Goal: Task Accomplishment & Management: Complete application form

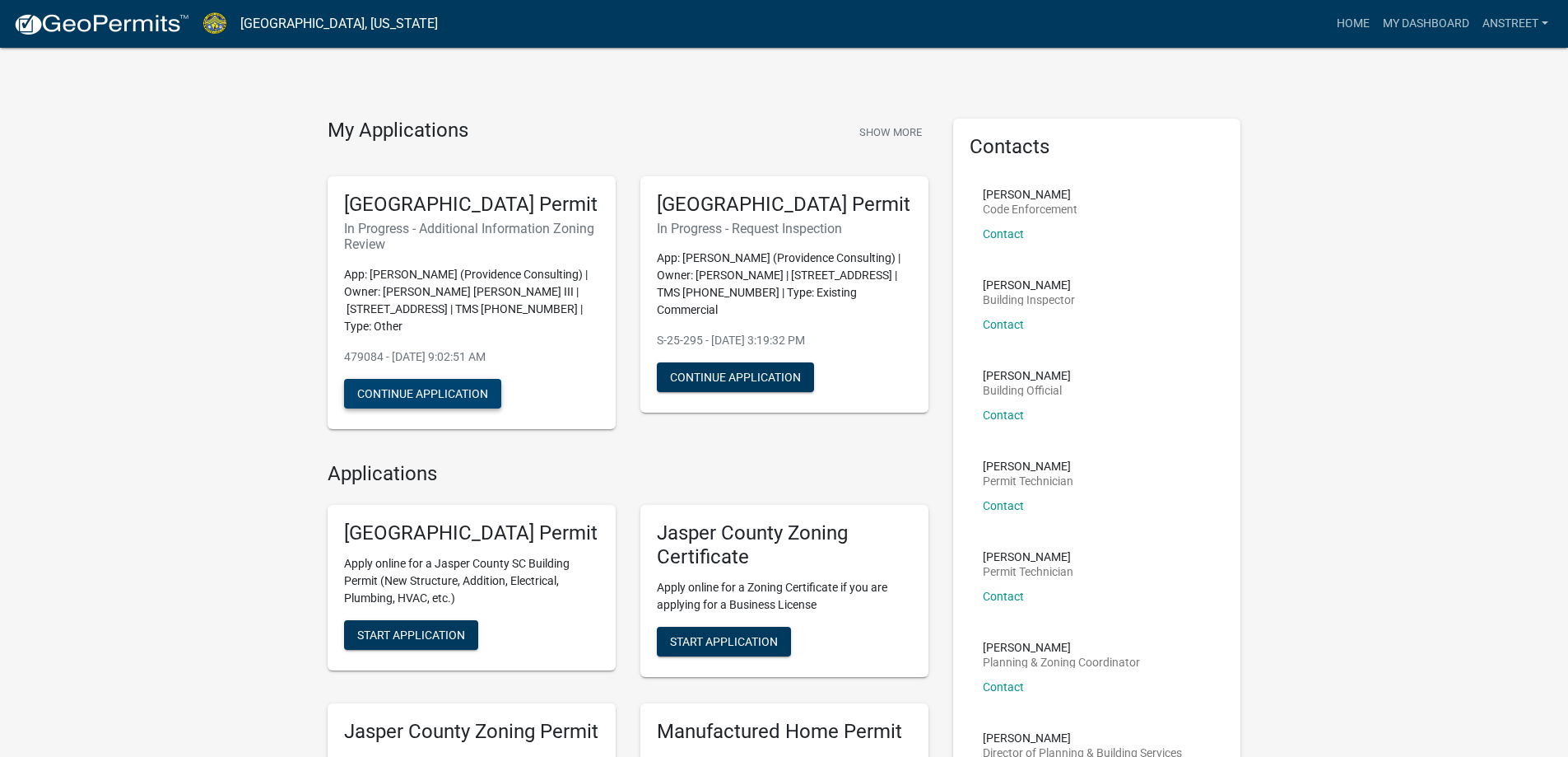
click at [445, 408] on button "Continue Application" at bounding box center [423, 393] width 157 height 30
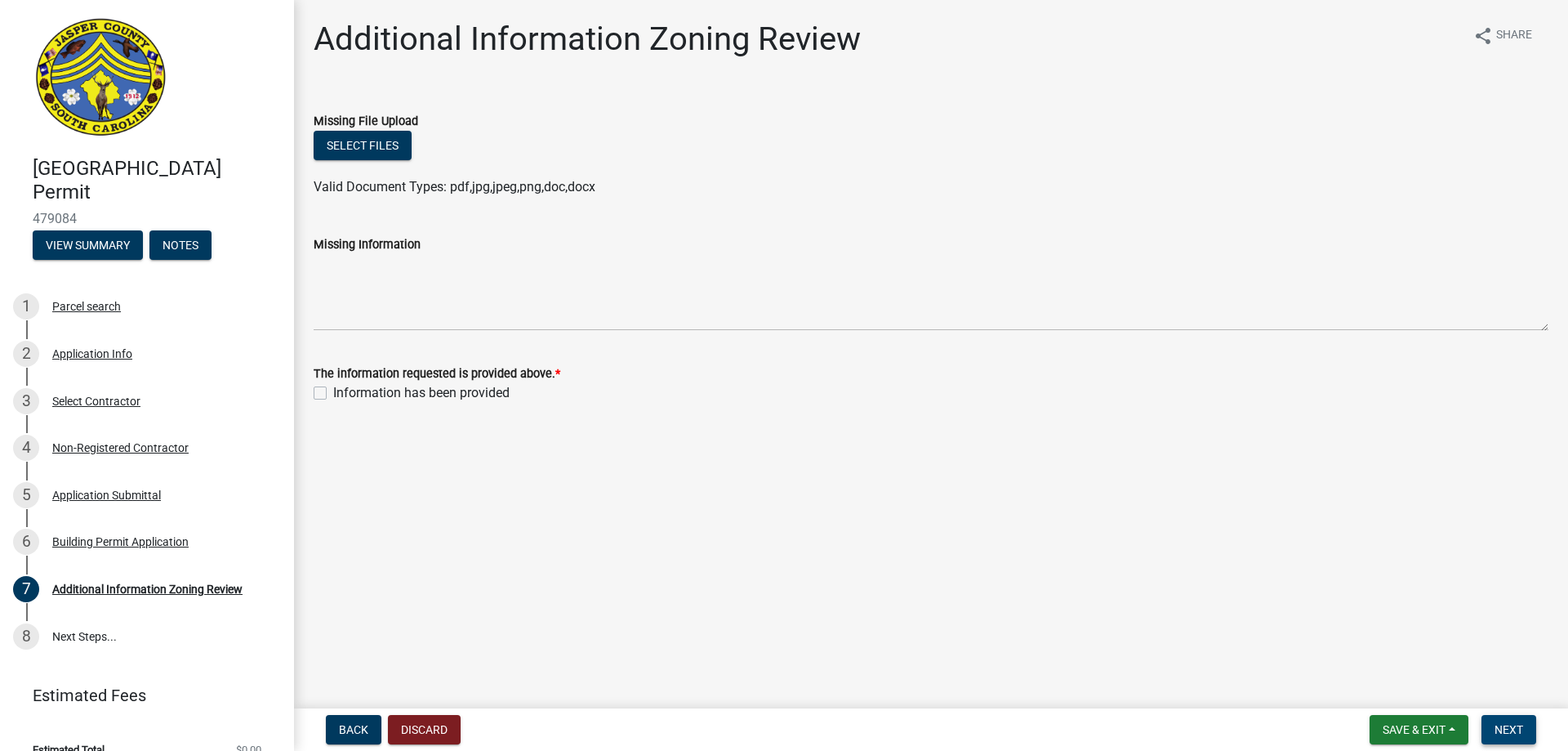
click at [1508, 732] on span "Next" at bounding box center [1510, 729] width 29 height 13
click at [333, 390] on label "Information has been provided" at bounding box center [421, 392] width 176 height 19
click at [333, 390] on input "Information has been provided" at bounding box center [338, 388] width 11 height 11
checkbox input "true"
click at [1521, 726] on span "Next" at bounding box center [1510, 729] width 29 height 13
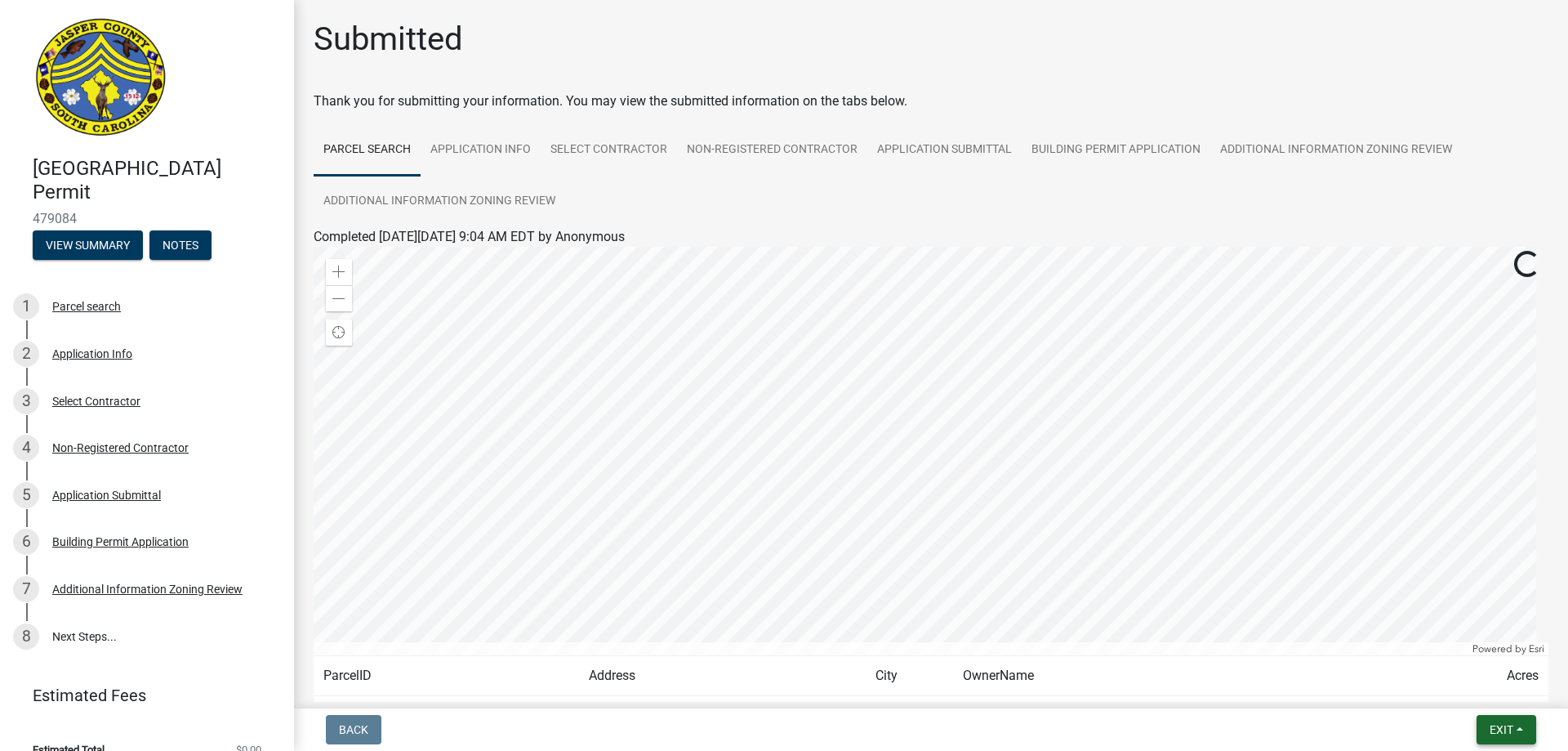
click at [1501, 729] on span "Exit" at bounding box center [1502, 729] width 24 height 13
click at [1459, 686] on button "Save & Exit" at bounding box center [1471, 687] width 131 height 39
